Goal: Navigation & Orientation: Find specific page/section

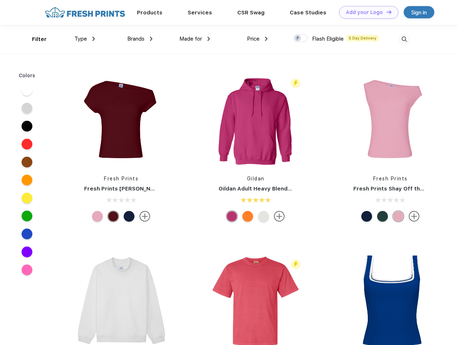
scroll to position [0, 0]
click at [366, 12] on link "Add your Logo Design Tool" at bounding box center [368, 12] width 59 height 13
click at [0, 0] on div "Design Tool" at bounding box center [0, 0] width 0 height 0
click at [386, 12] on link "Add your Logo Design Tool" at bounding box center [368, 12] width 59 height 13
click at [35, 39] on div "Filter" at bounding box center [39, 39] width 15 height 8
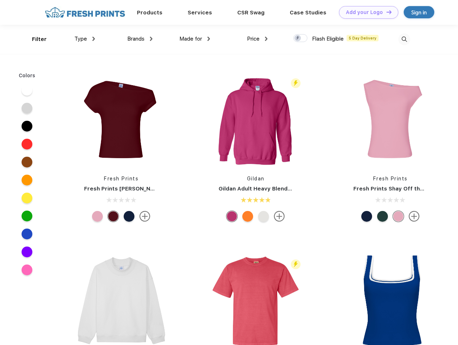
click at [85, 39] on span "Type" at bounding box center [80, 39] width 13 height 6
click at [140, 39] on span "Brands" at bounding box center [135, 39] width 17 height 6
click at [195, 39] on span "Made for" at bounding box center [190, 39] width 23 height 6
click at [257, 39] on span "Price" at bounding box center [253, 39] width 13 height 6
click at [301, 38] on div at bounding box center [300, 38] width 14 height 8
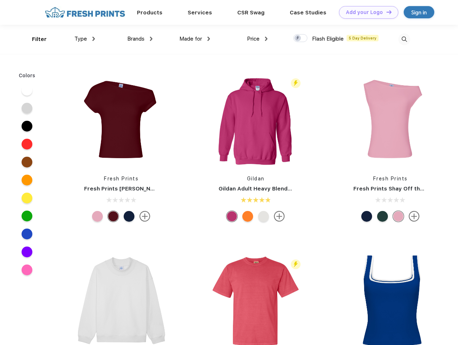
click at [298, 38] on input "checkbox" at bounding box center [295, 36] width 5 height 5
click at [404, 39] on img at bounding box center [404, 39] width 12 height 12
